Goal: Contribute content

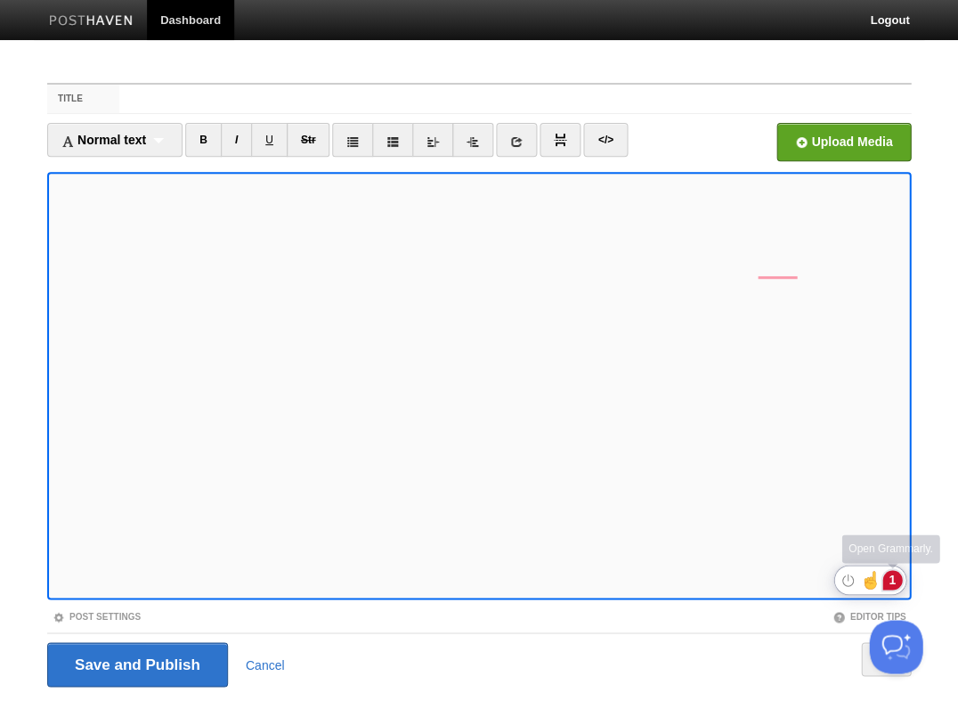
click at [893, 582] on div "1" at bounding box center [892, 580] width 20 height 20
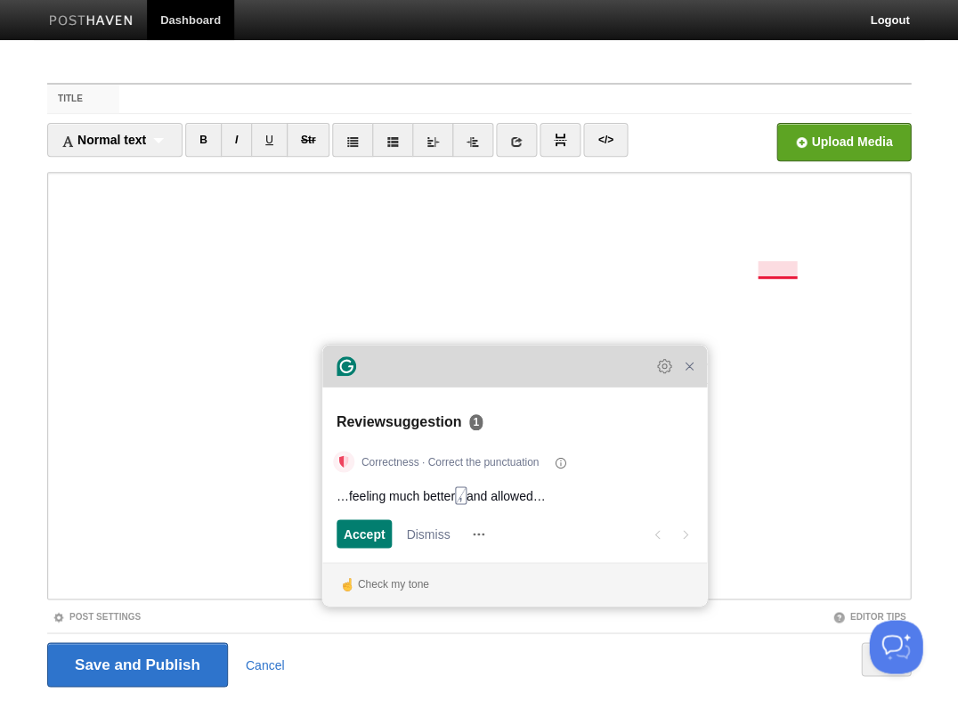
drag, startPoint x: 663, startPoint y: 250, endPoint x: 537, endPoint y: 388, distance: 187.1
click at [537, 388] on div "Grammarly Assistant Review suggestion 1 Correctness · Correct the punctuation ……" at bounding box center [514, 474] width 385 height 261
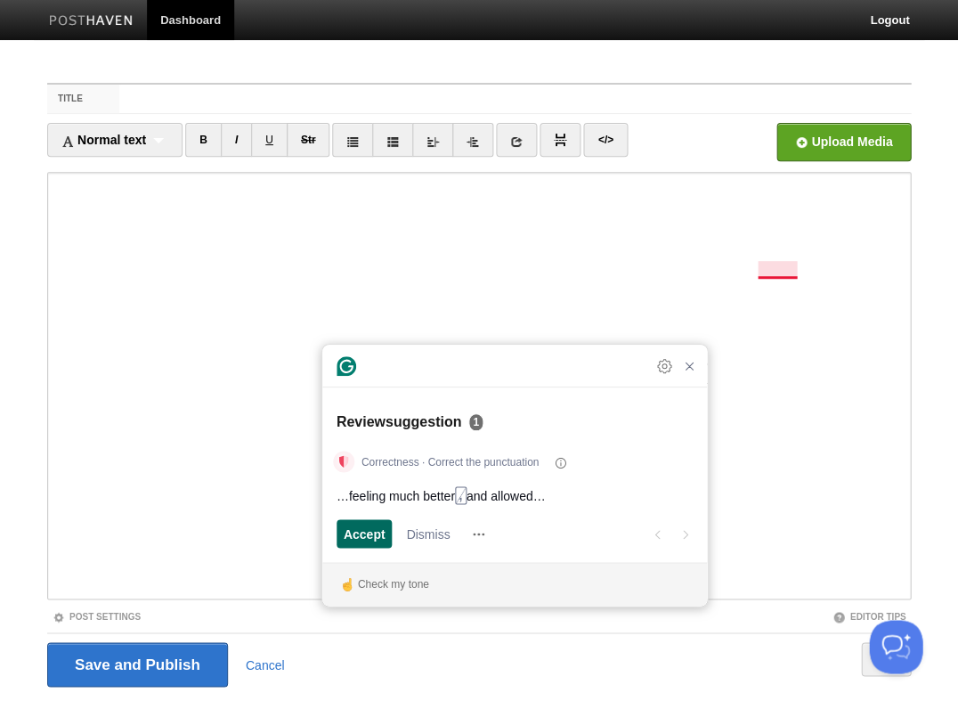
click at [362, 529] on span "Accept" at bounding box center [365, 533] width 42 height 19
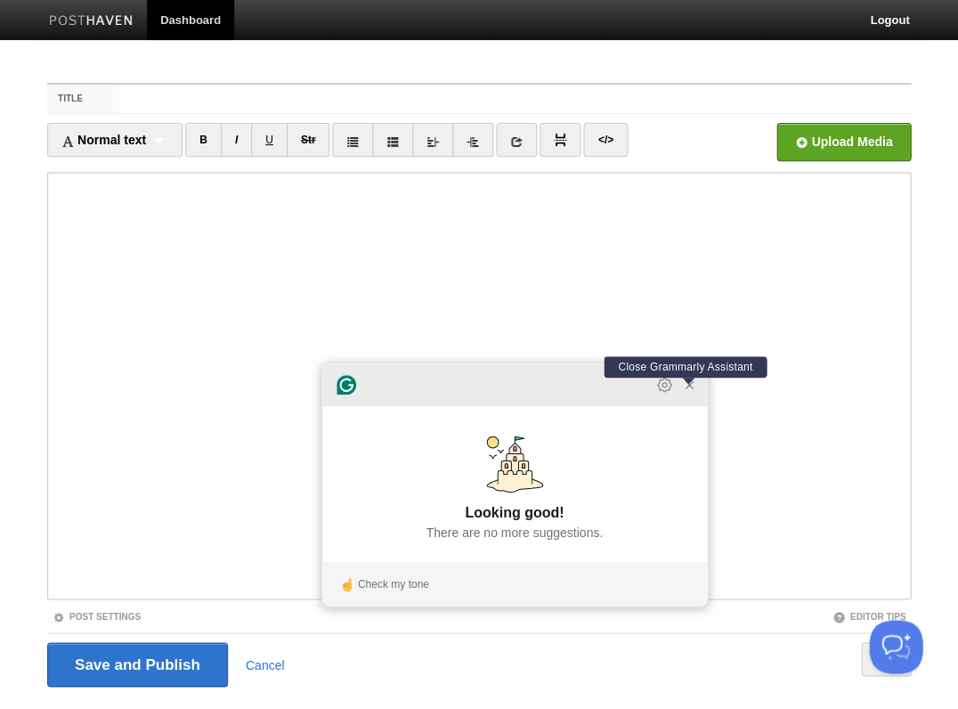
click at [689, 392] on icon "Close Grammarly Assistant" at bounding box center [689, 384] width 14 height 14
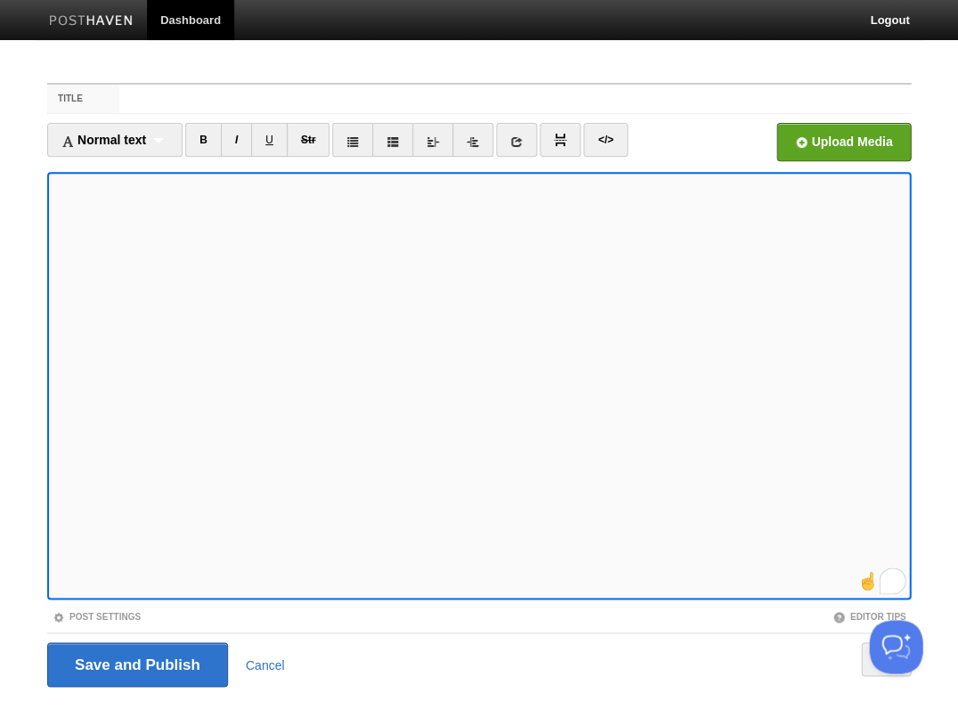
scroll to position [3, 0]
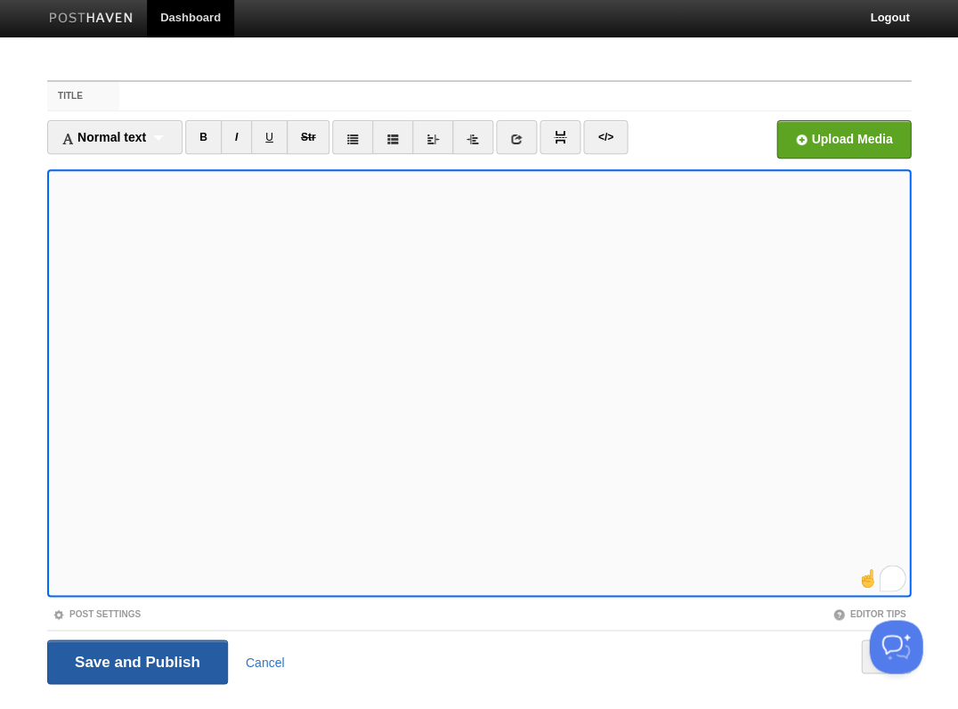
click at [135, 659] on input "Save and Publish" at bounding box center [137, 661] width 181 height 45
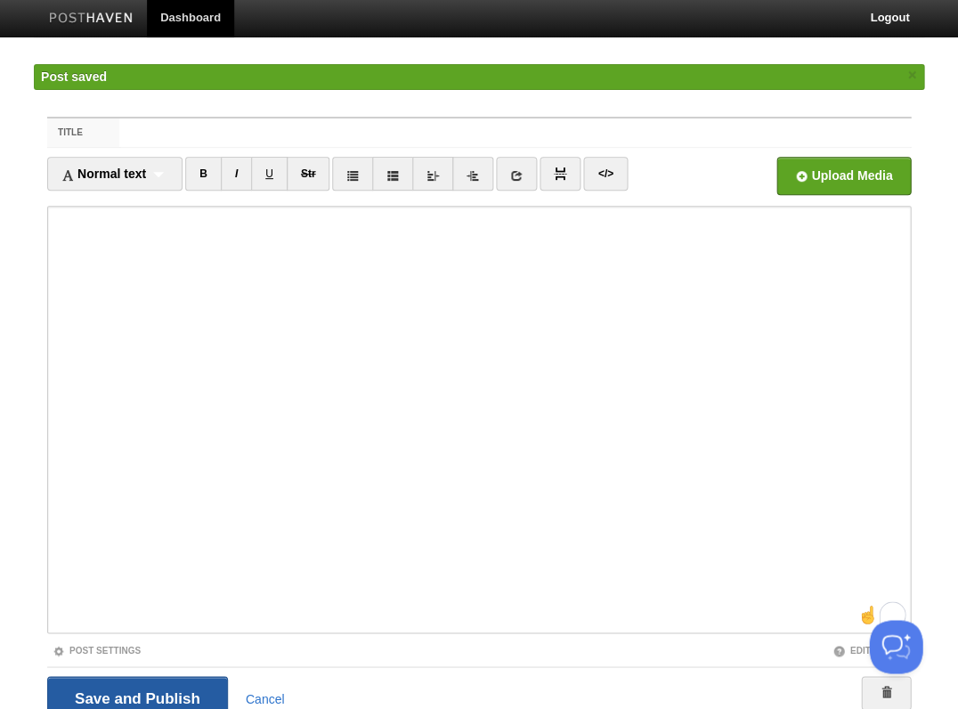
click at [135, 695] on input "Save and Publish" at bounding box center [137, 698] width 181 height 45
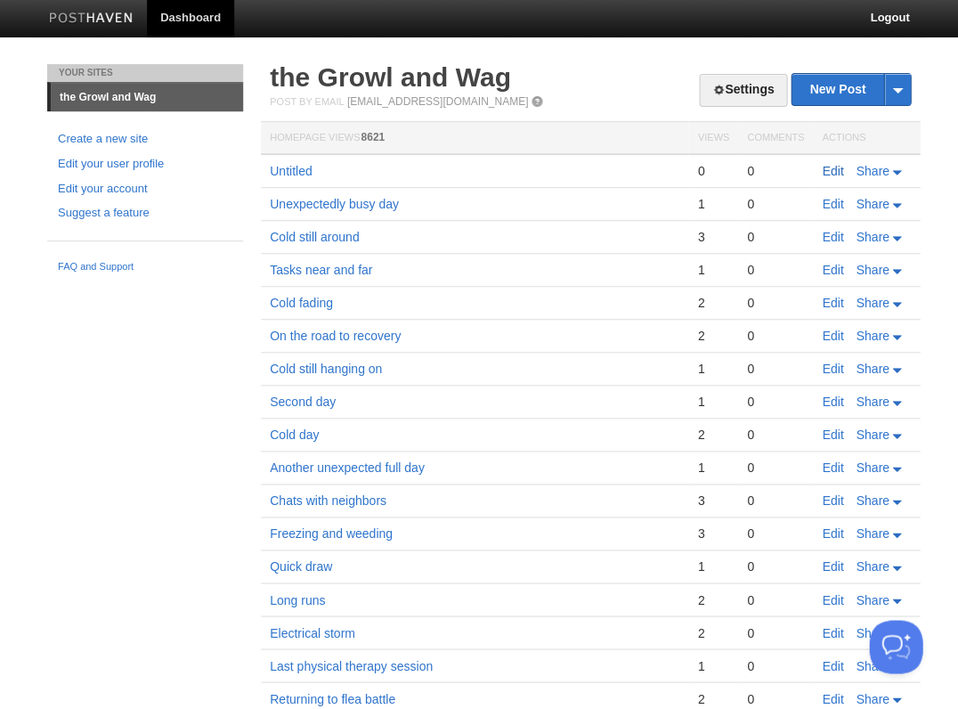
click at [828, 167] on link "Edit" at bounding box center [832, 171] width 21 height 14
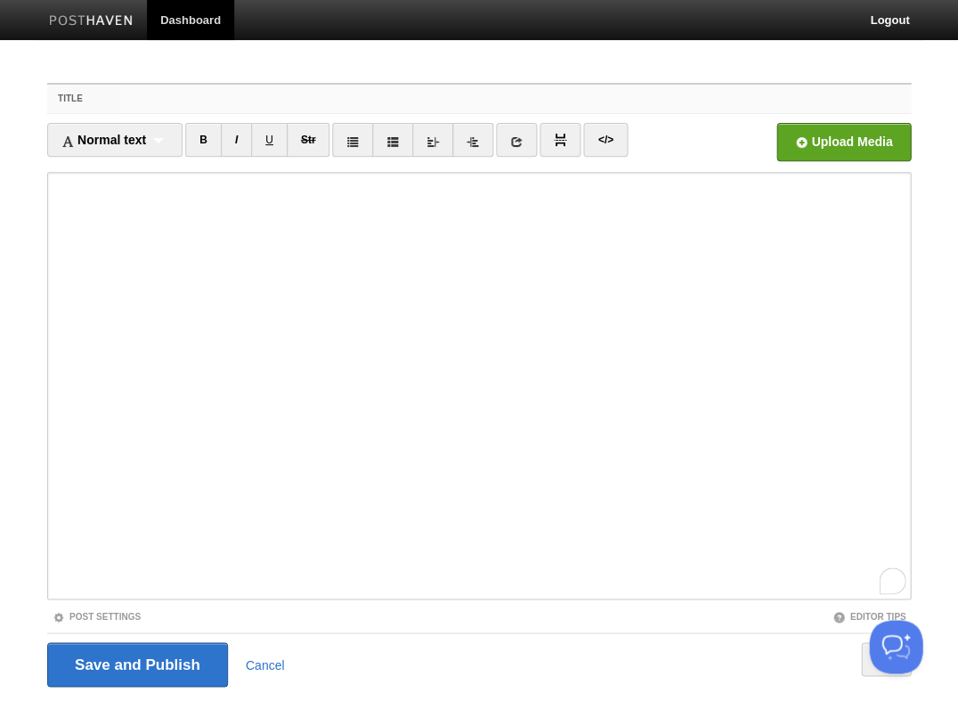
click at [142, 109] on input "Title" at bounding box center [514, 99] width 791 height 28
type input "Recovered"
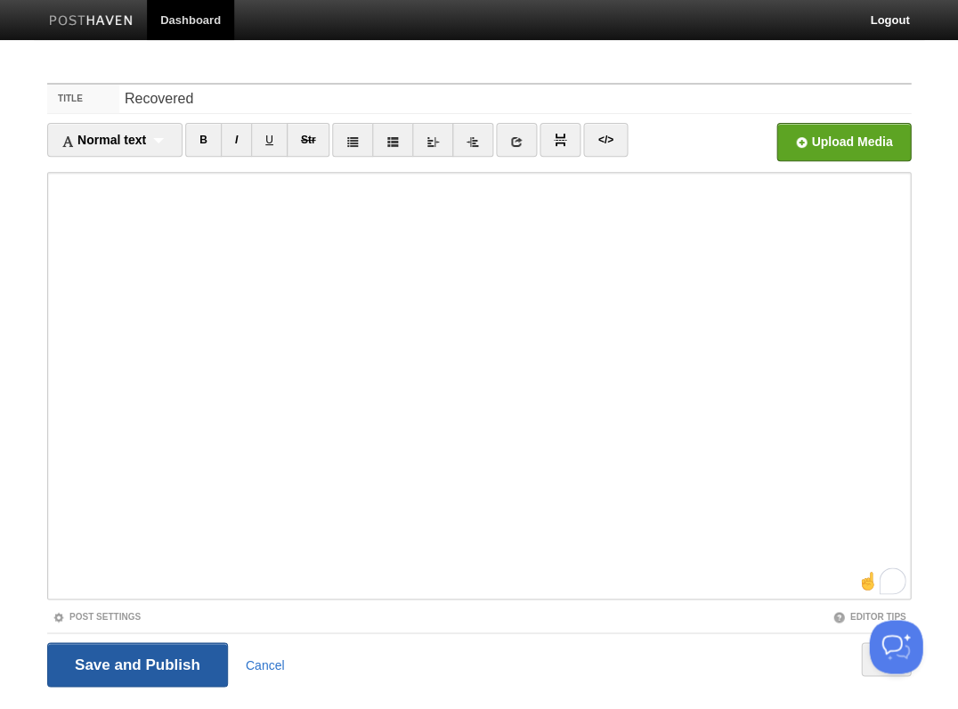
click at [135, 662] on input "Save and Publish" at bounding box center [137, 664] width 181 height 45
